Goal: Navigation & Orientation: Find specific page/section

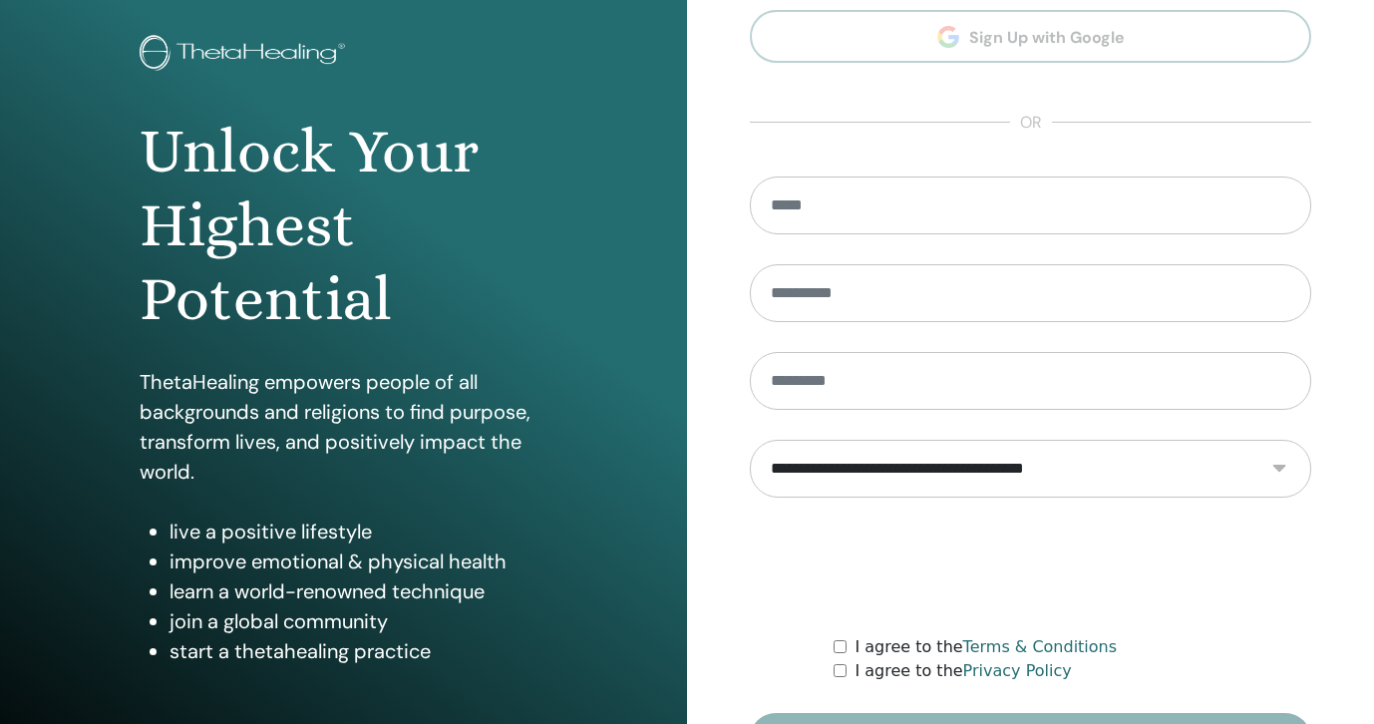
scroll to position [233, 0]
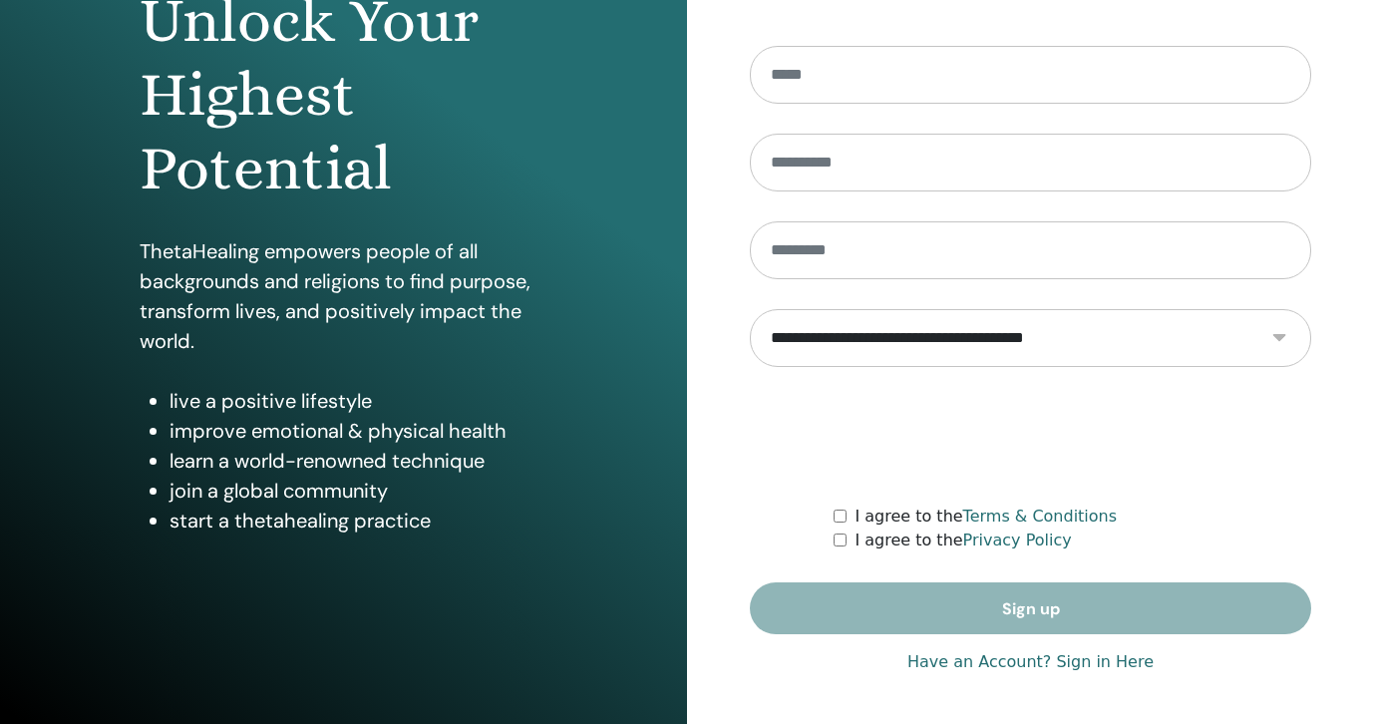
type input "**********"
click at [959, 673] on link "Have an Account? Sign in Here" at bounding box center [1031, 662] width 246 height 24
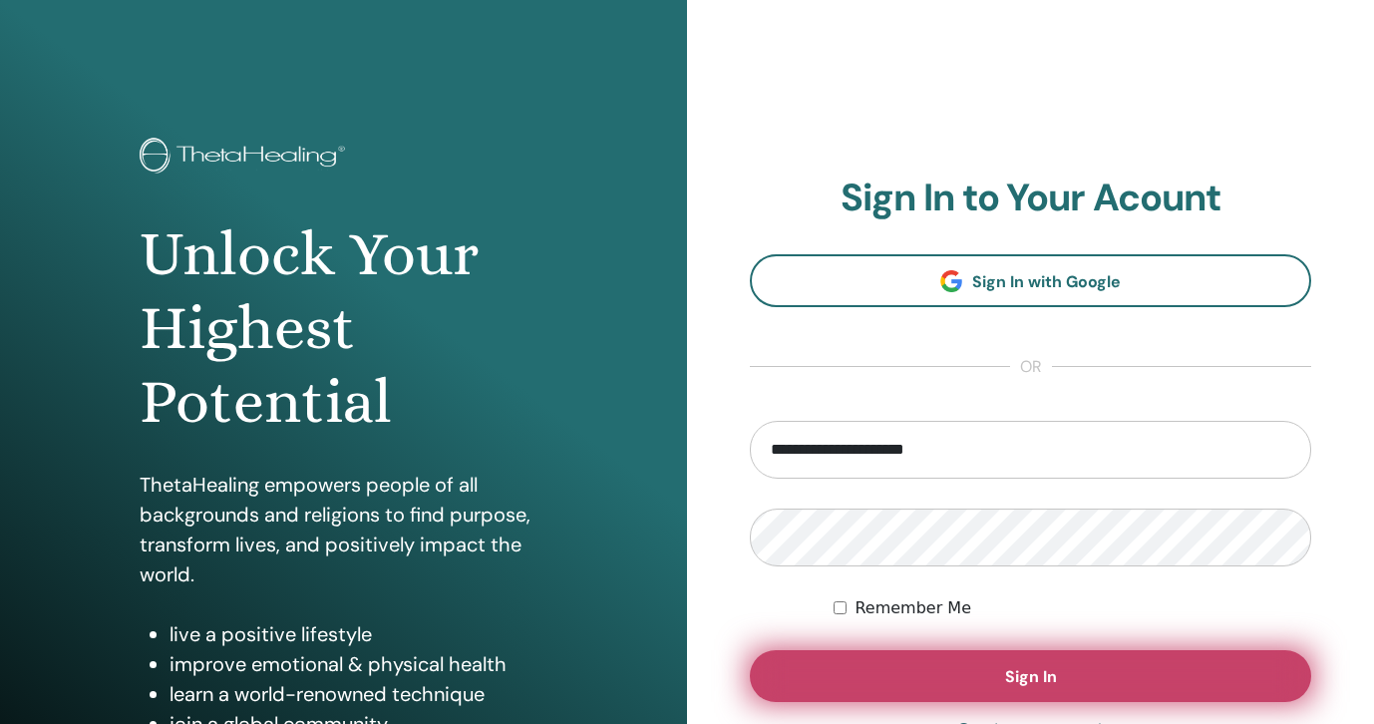
click at [1030, 670] on span "Sign In" at bounding box center [1031, 676] width 52 height 21
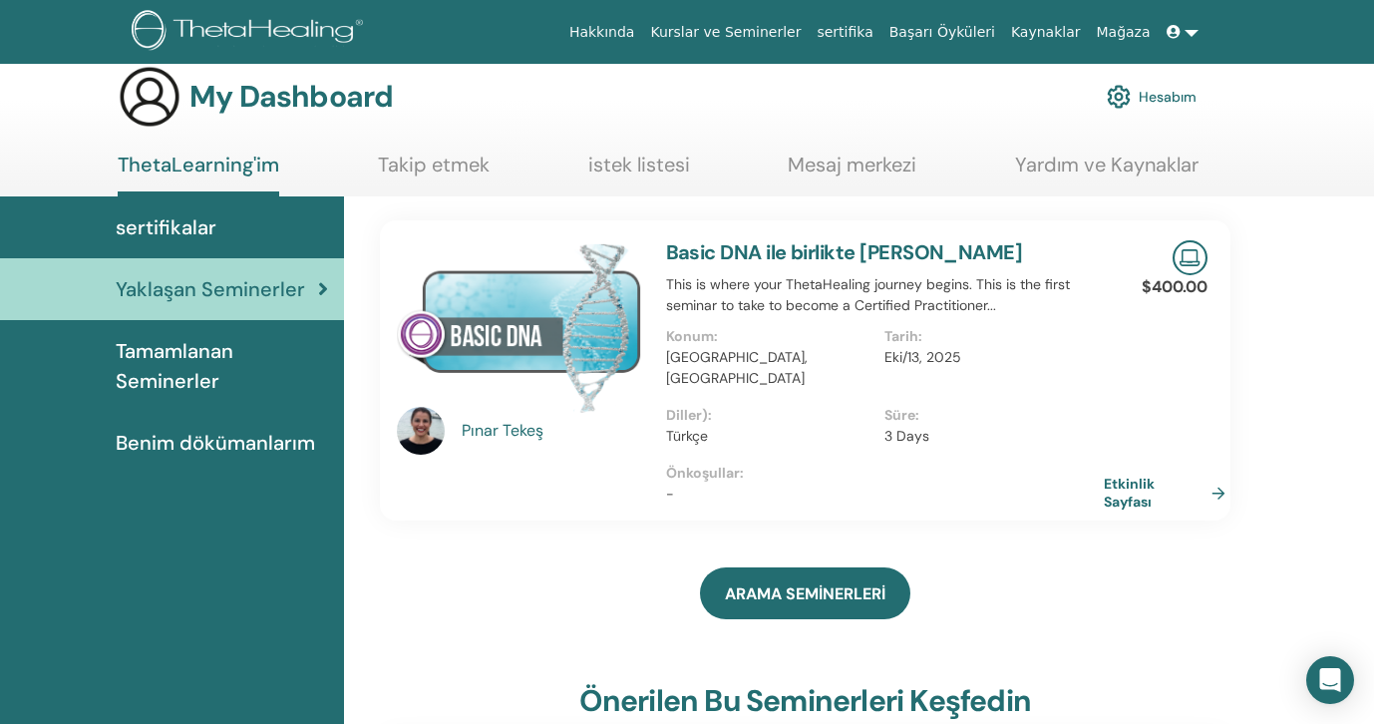
scroll to position [5, 0]
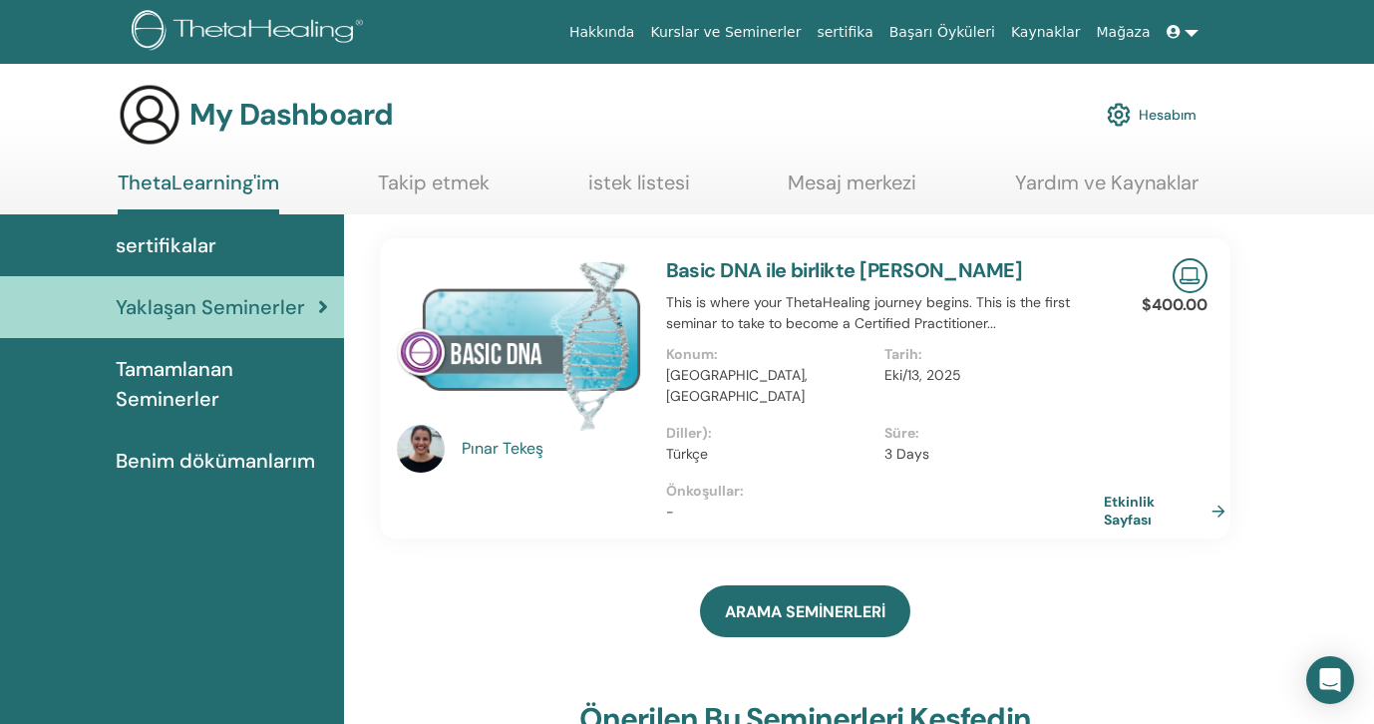
click at [224, 399] on span "Tamamlanan Seminerler" at bounding box center [222, 384] width 212 height 60
click at [176, 387] on span "Tamamlanan Seminerler" at bounding box center [222, 384] width 212 height 60
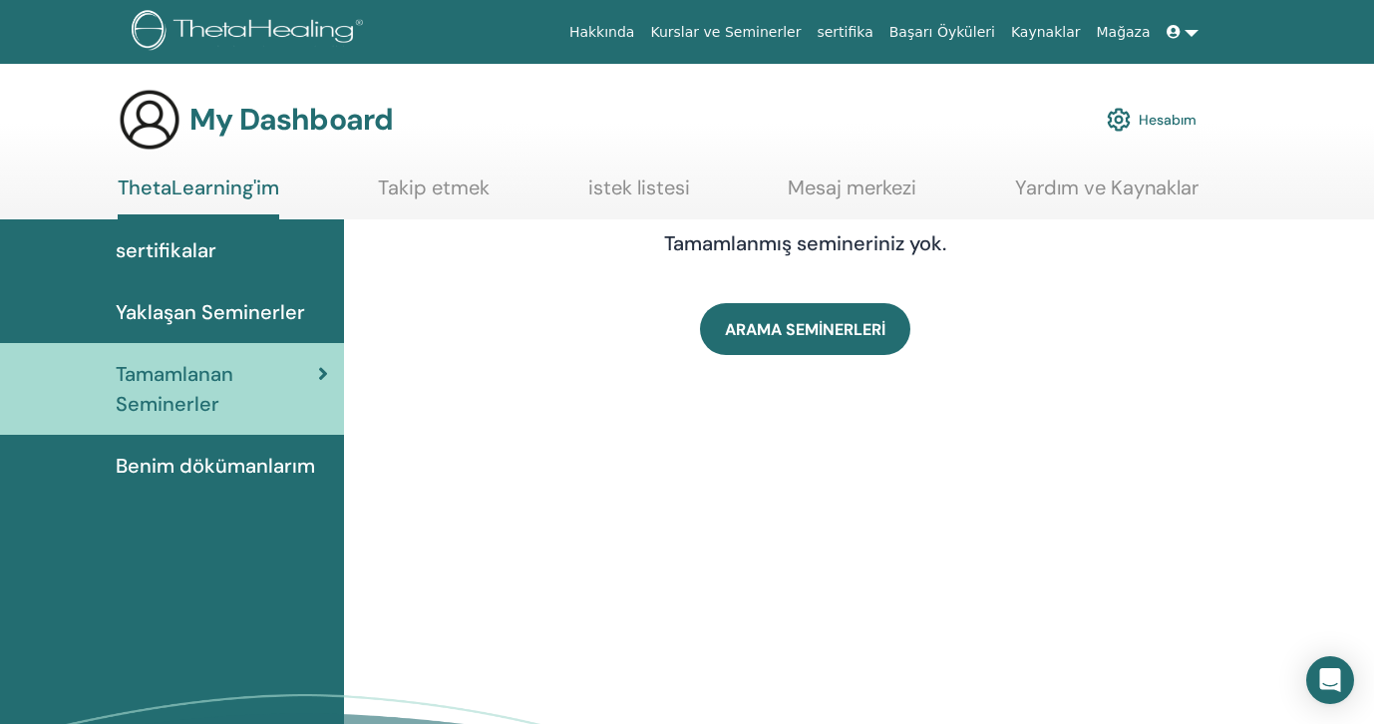
click at [170, 451] on span "Benim dökümanlarım" at bounding box center [215, 466] width 199 height 30
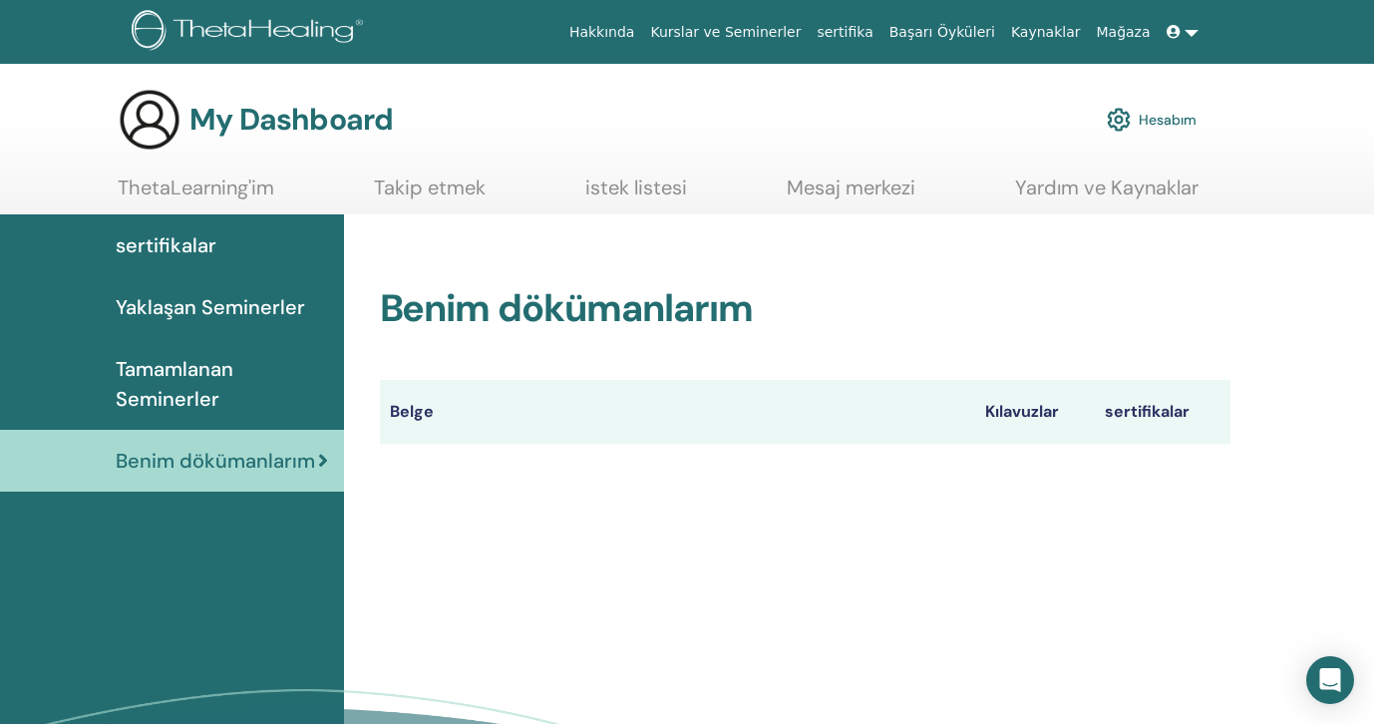
click at [188, 323] on link "Yaklaşan Seminerler" at bounding box center [172, 307] width 344 height 62
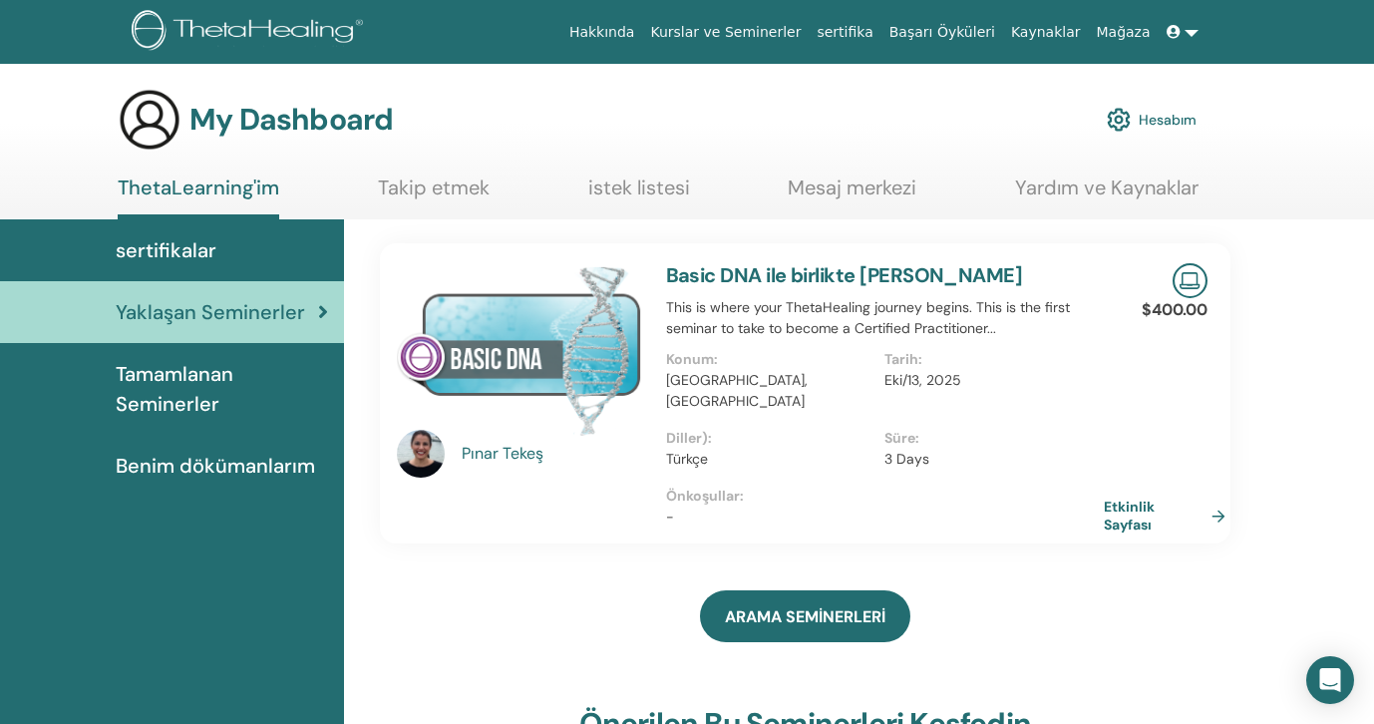
click at [1188, 31] on link at bounding box center [1183, 32] width 48 height 37
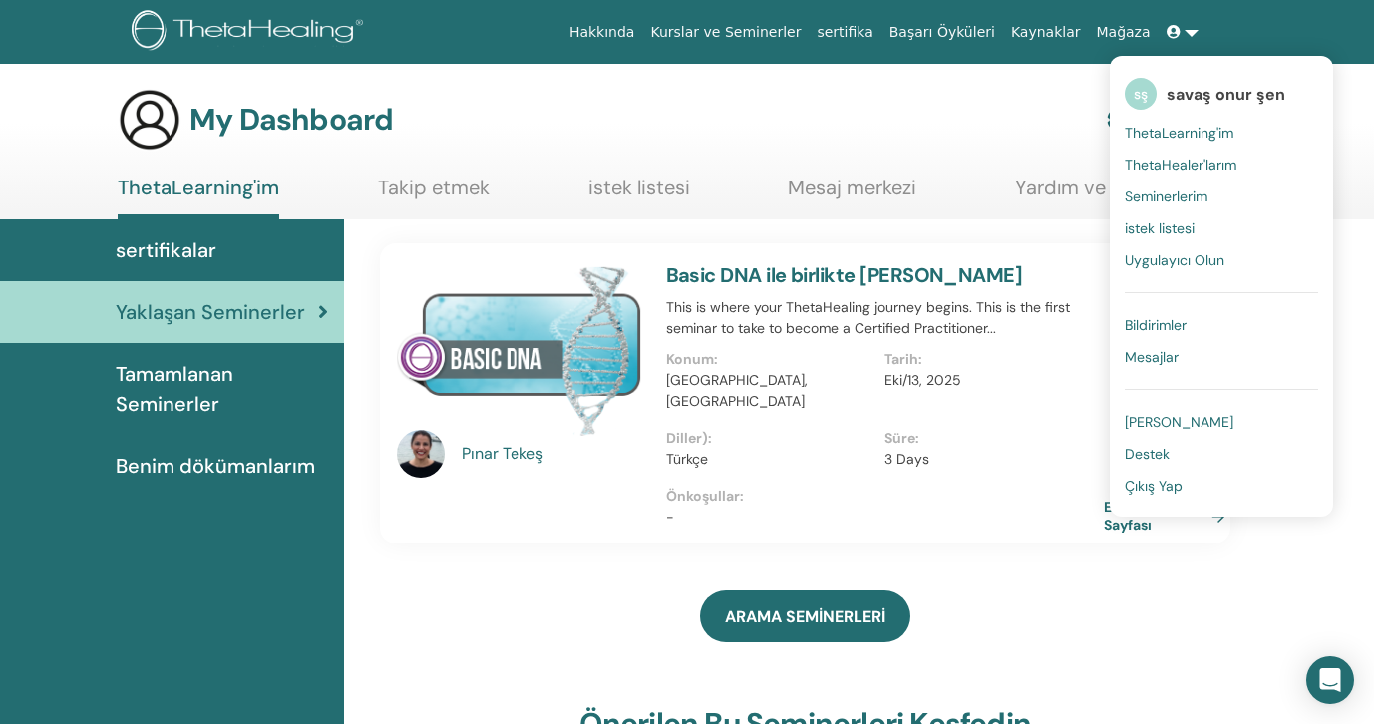
click at [1156, 354] on span "Mesajlar" at bounding box center [1152, 357] width 54 height 18
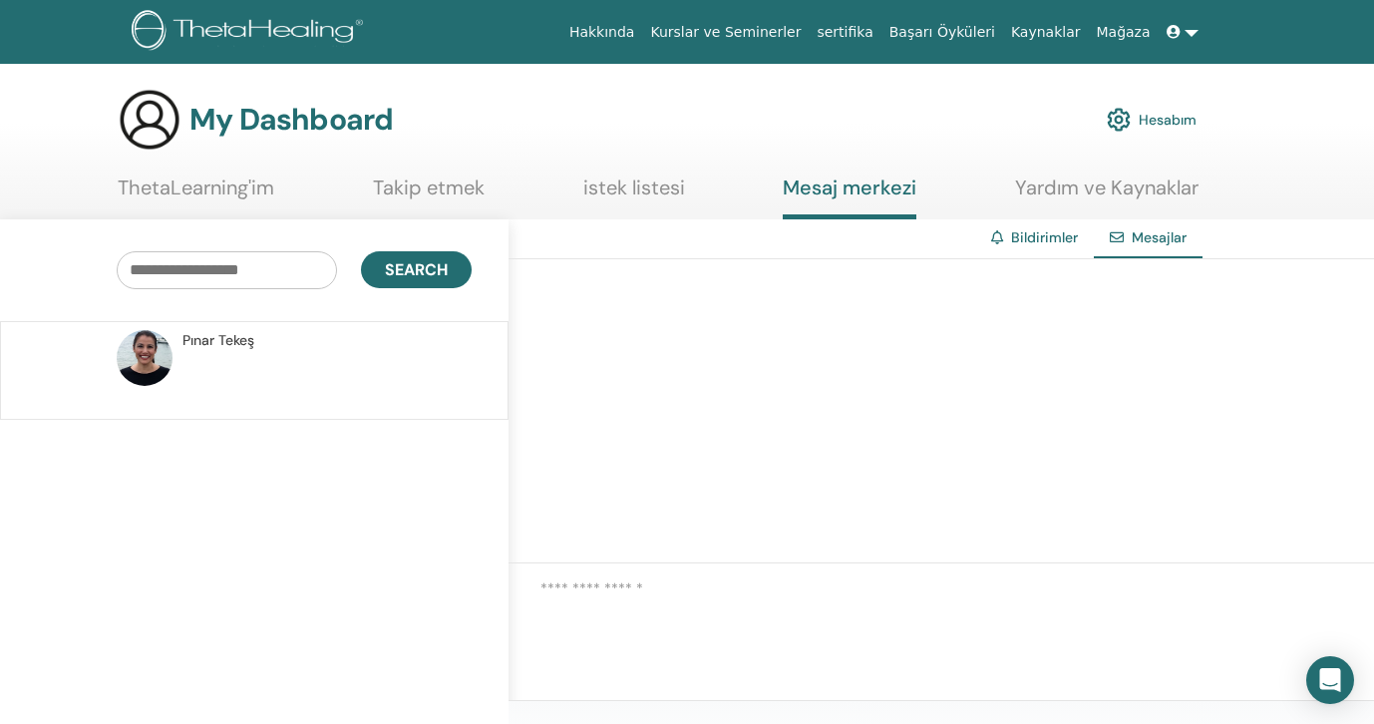
click at [1192, 35] on link at bounding box center [1183, 32] width 48 height 37
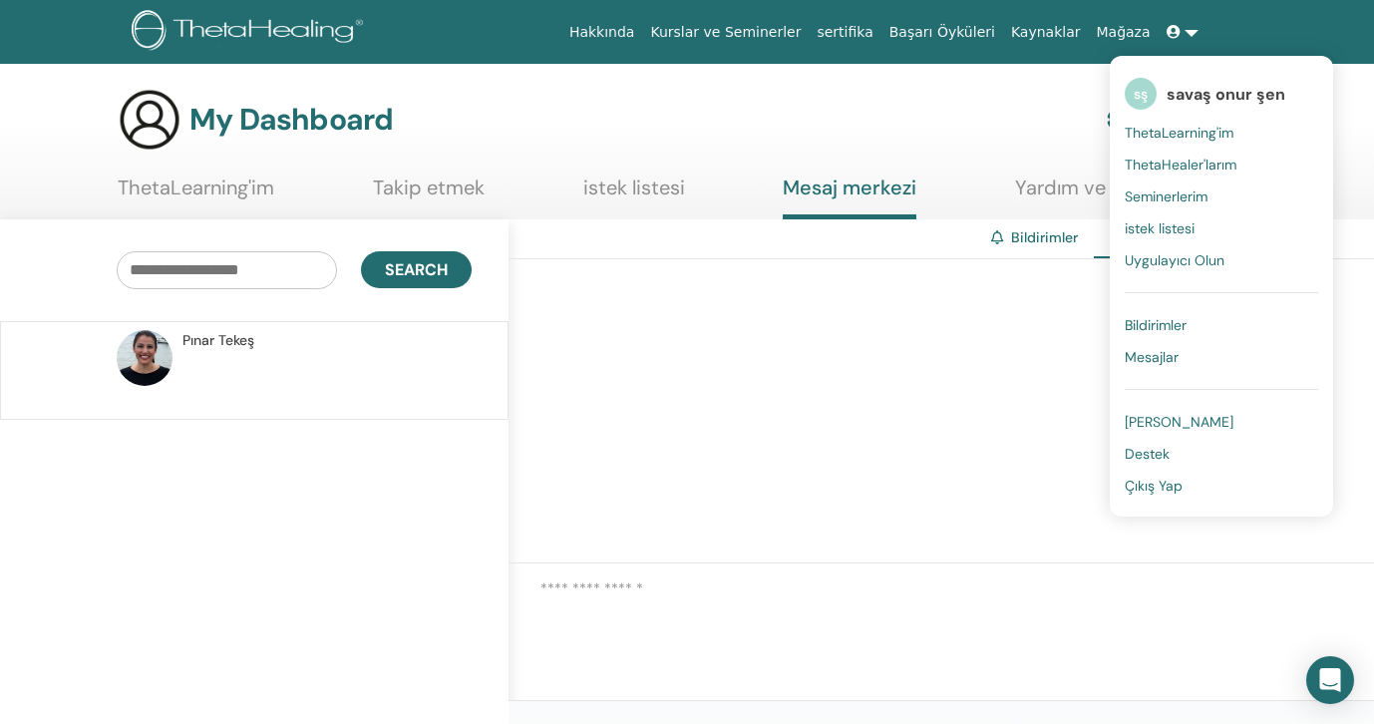
click at [1197, 167] on span "ThetaHealer'larım" at bounding box center [1181, 165] width 112 height 18
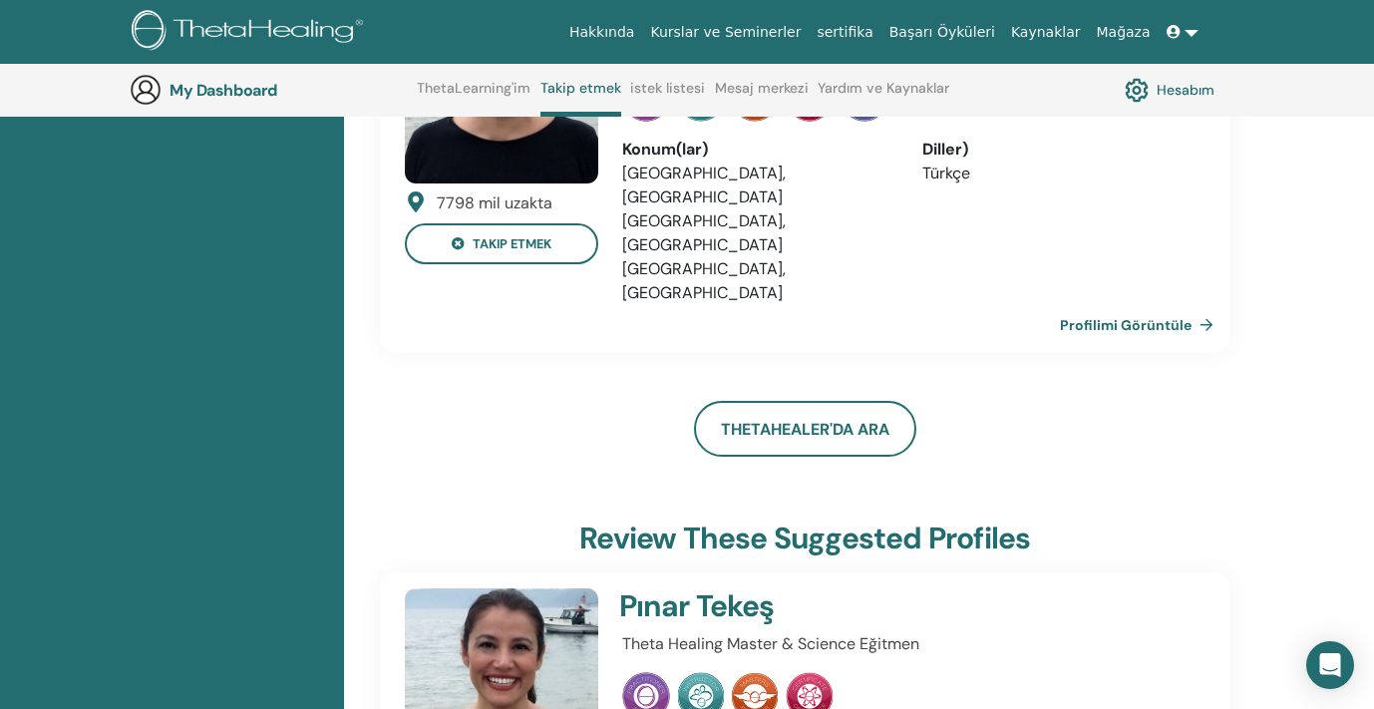
scroll to position [349, 0]
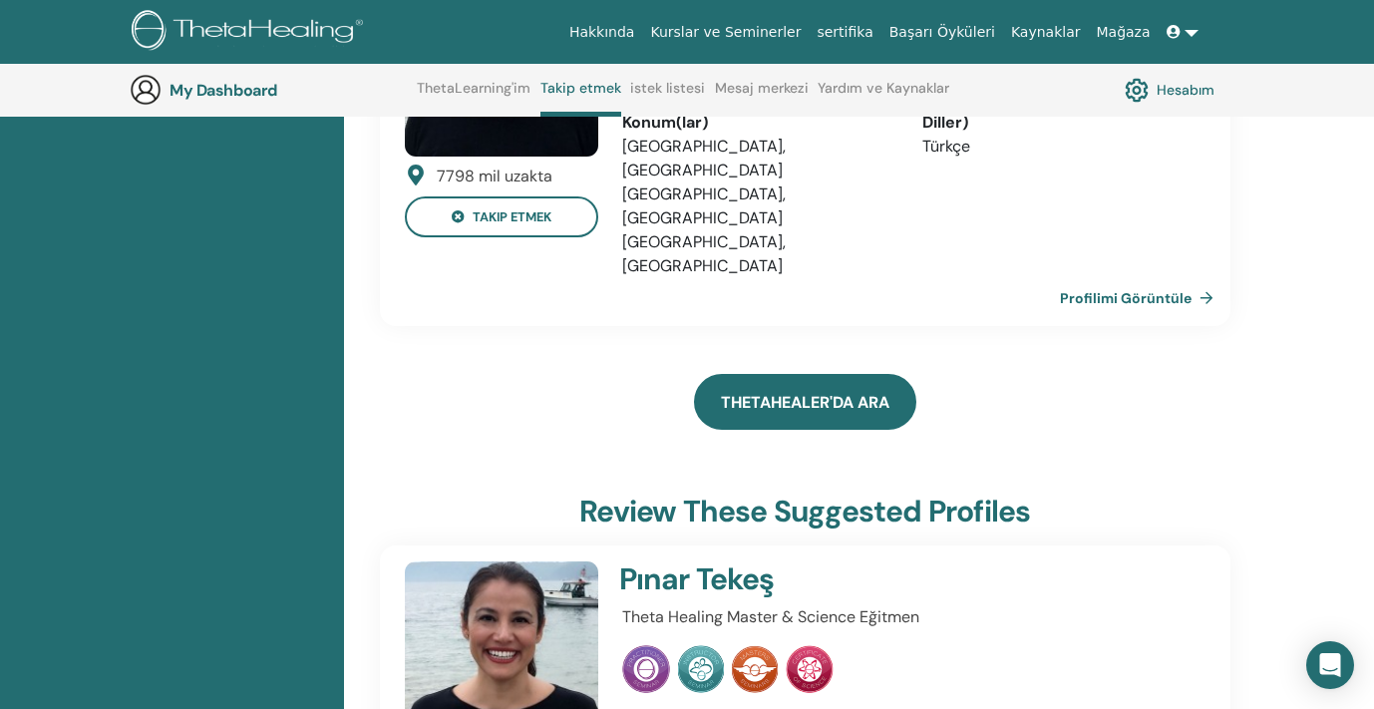
click at [815, 374] on link "ThetaHealer'da Ara" at bounding box center [805, 402] width 222 height 56
